Goal: Find specific page/section: Find specific page/section

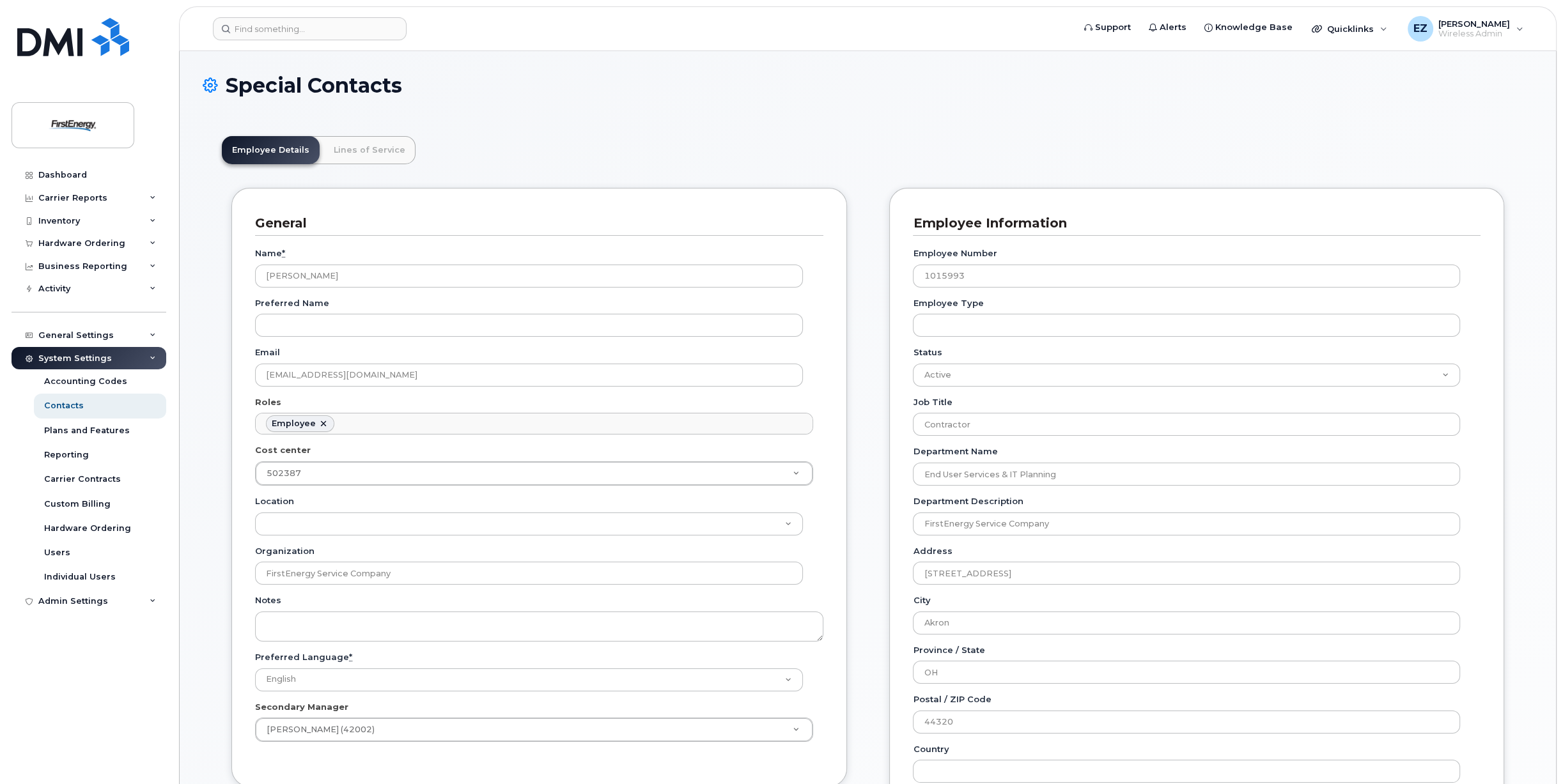
scroll to position [71, 0]
click at [267, 33] on input at bounding box center [310, 28] width 193 height 23
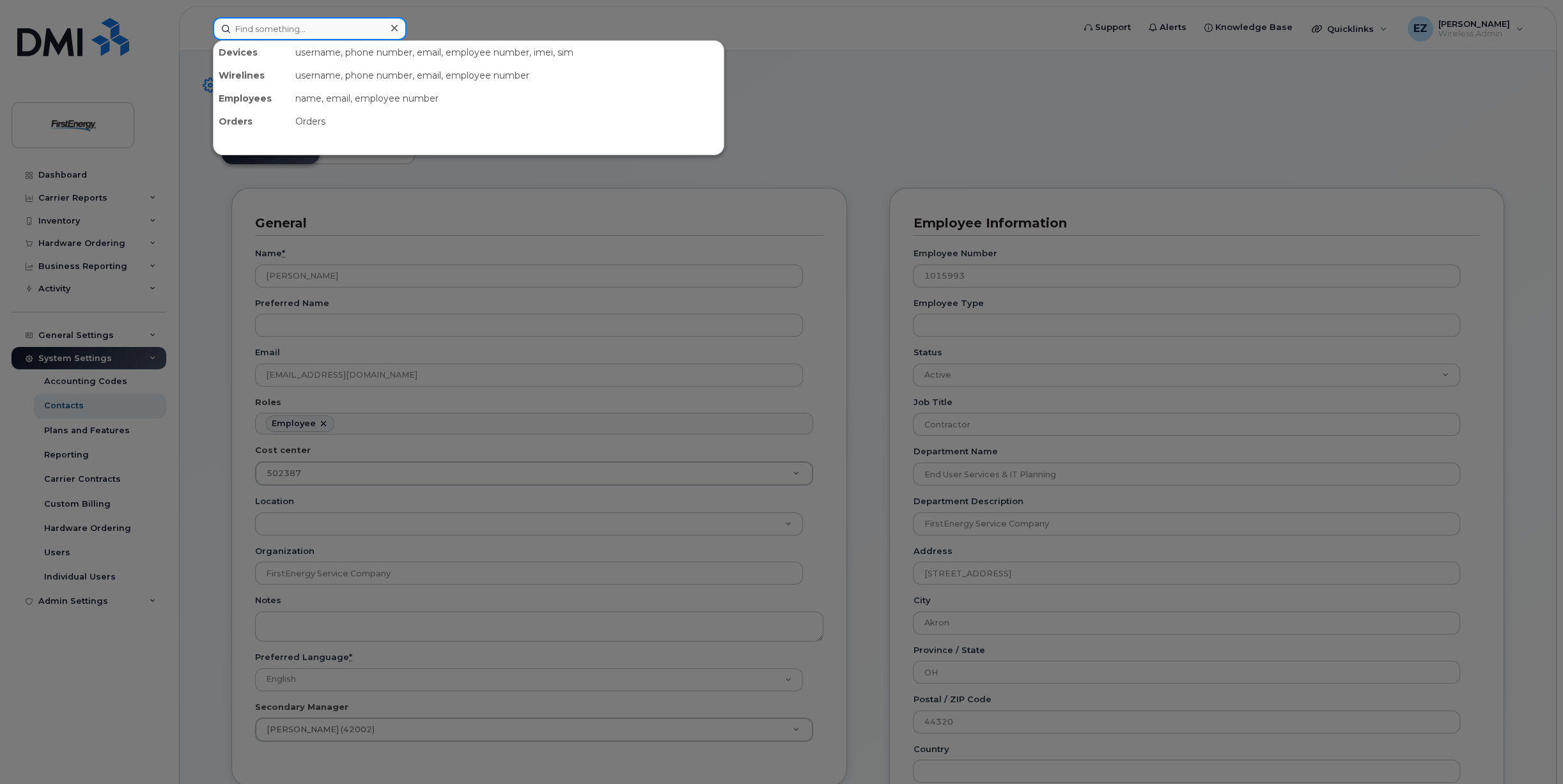
paste input "[PHONE_NUMBER]"
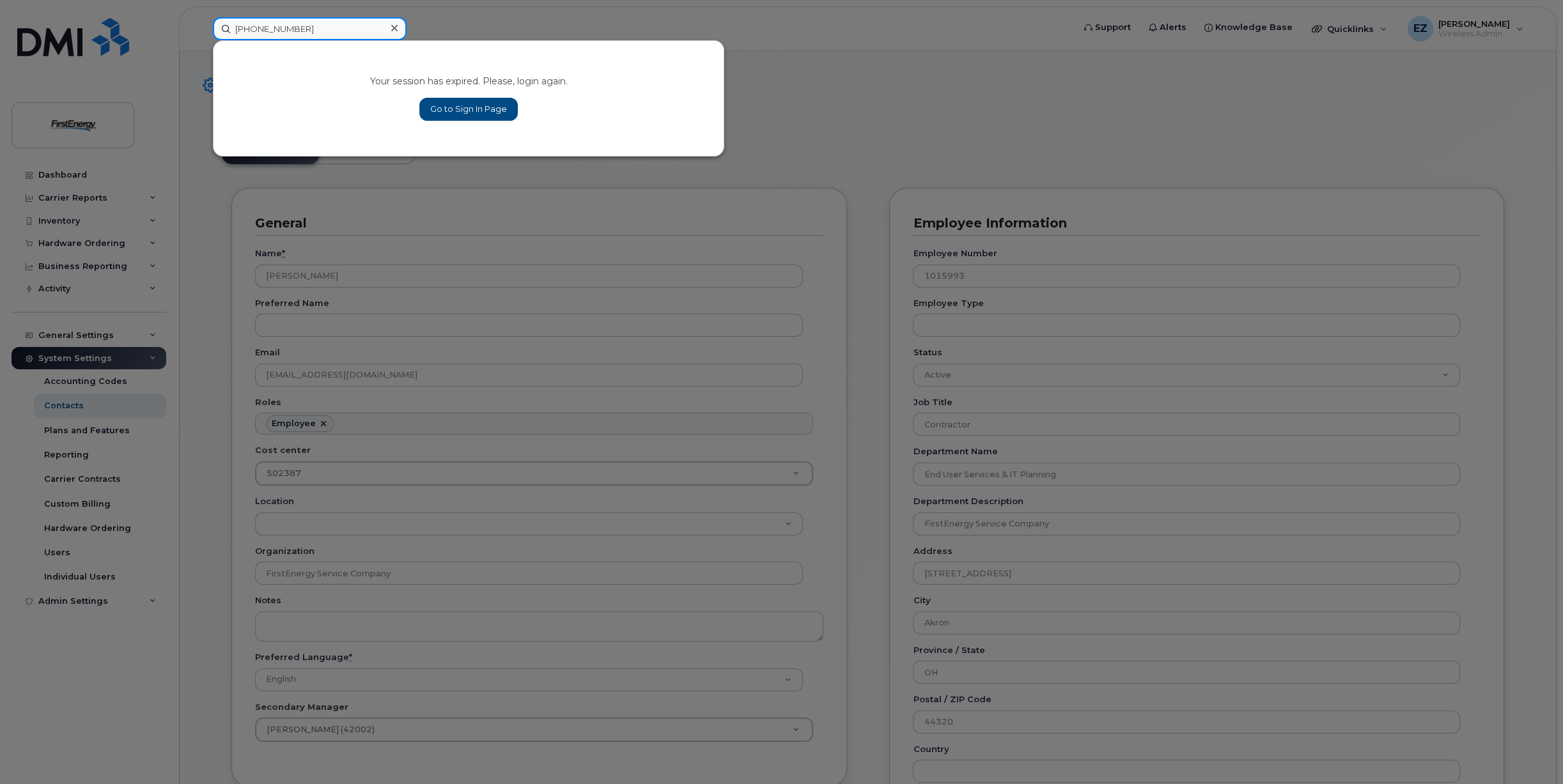
click at [255, 28] on input "[PHONE_NUMBER]" at bounding box center [310, 28] width 193 height 23
click at [272, 28] on input "301440-6763" at bounding box center [310, 28] width 193 height 23
type input "3014406763"
click at [454, 105] on link "Go to Sign In Page" at bounding box center [468, 109] width 99 height 23
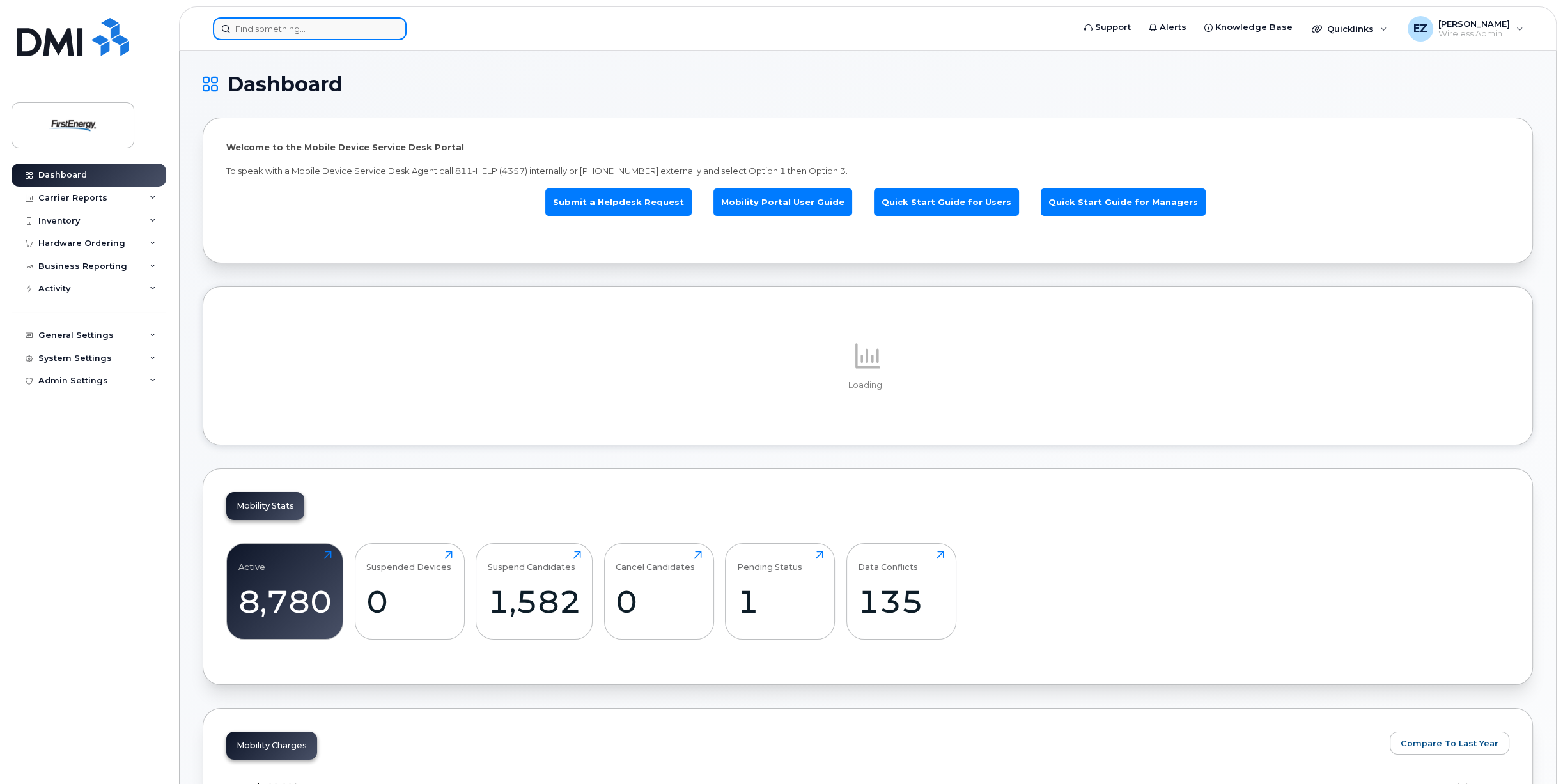
click at [293, 32] on input at bounding box center [310, 28] width 193 height 23
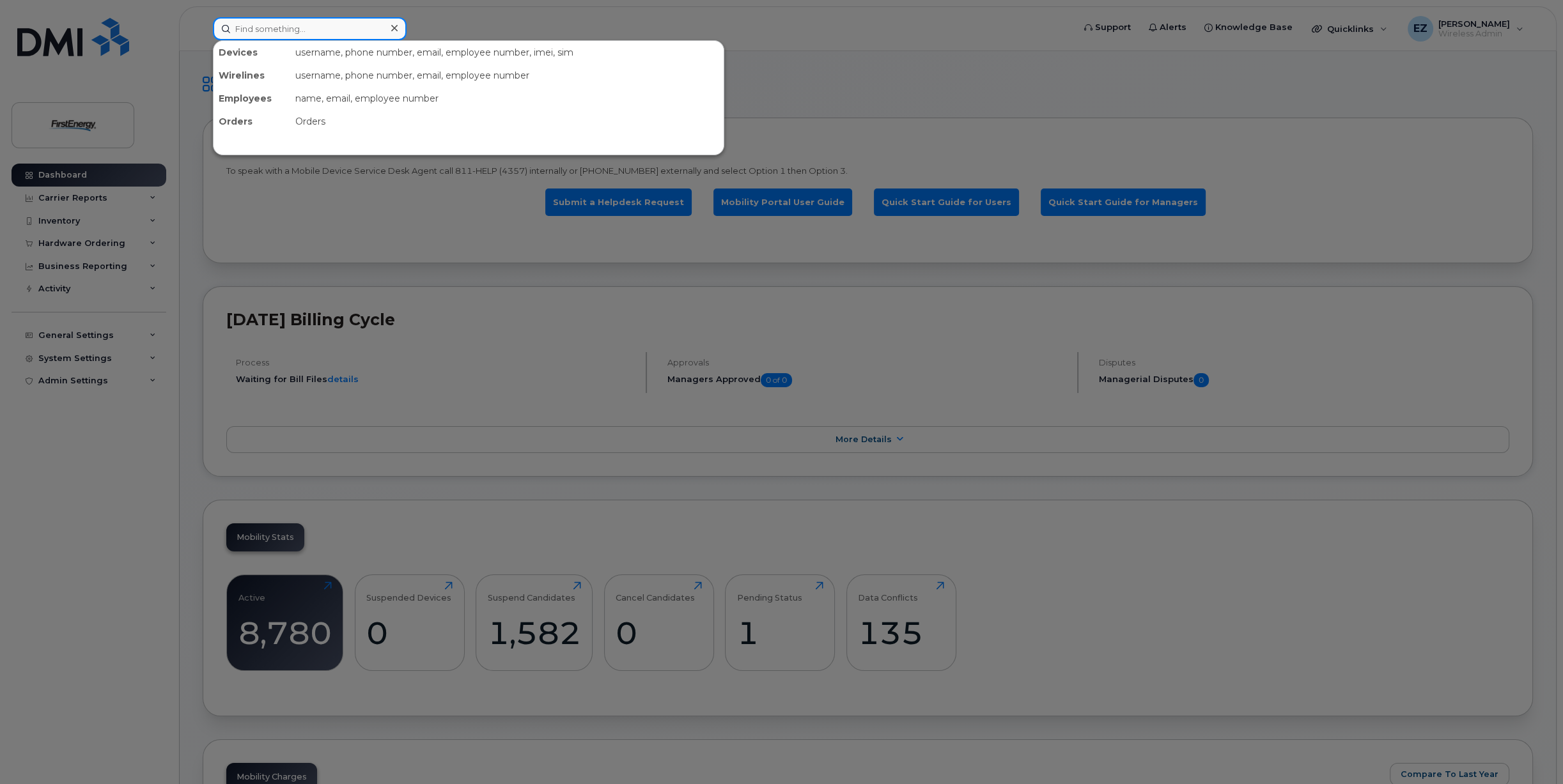
paste input "[PHONE_NUMBER]"
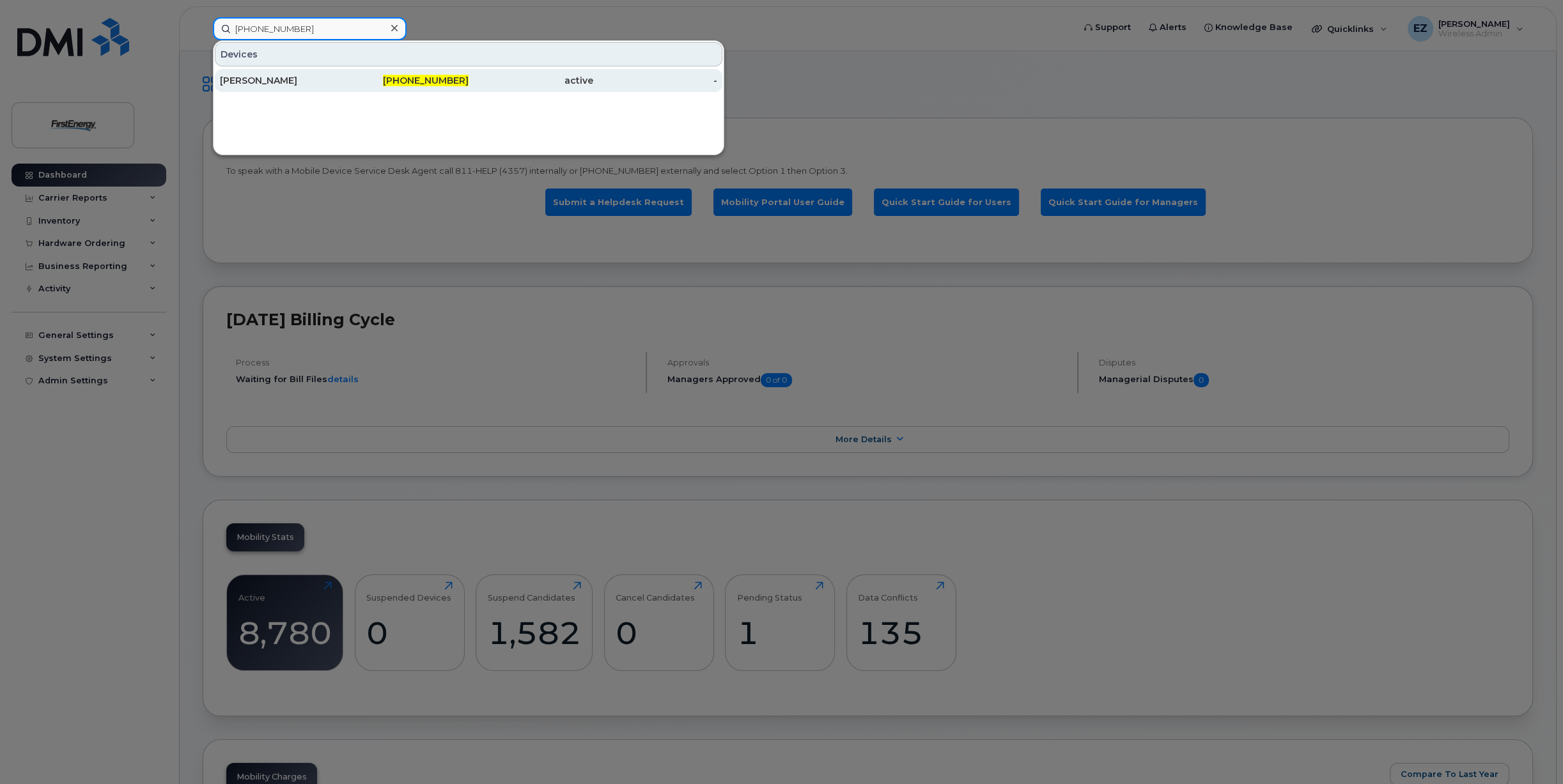
type input "[PHONE_NUMBER]"
click at [276, 82] on div "[PERSON_NAME]" at bounding box center [282, 81] width 125 height 13
